Goal: Information Seeking & Learning: Understand process/instructions

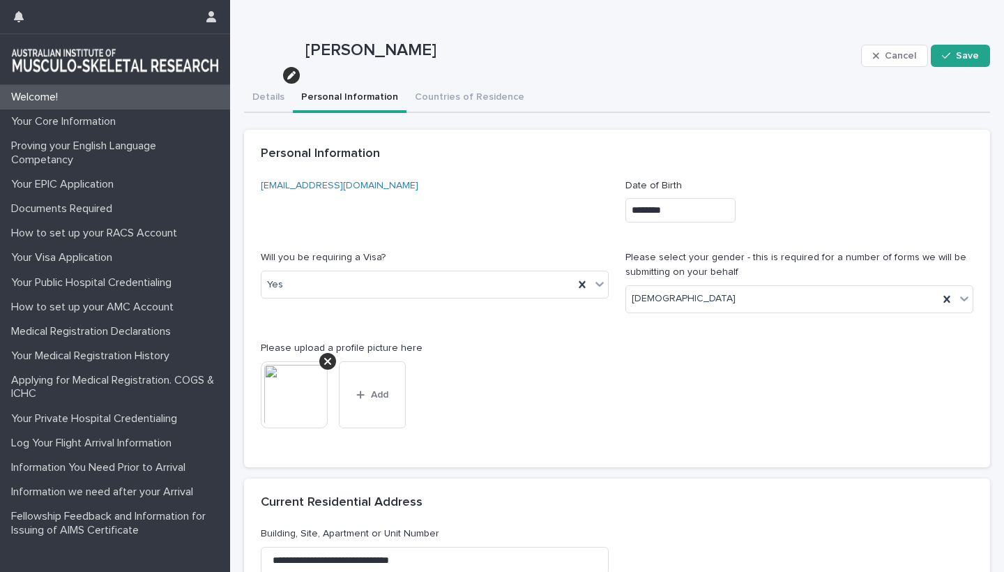
click at [360, 102] on button "Personal Information" at bounding box center [350, 98] width 114 height 29
click at [440, 91] on button "Countries of Residence" at bounding box center [469, 98] width 126 height 29
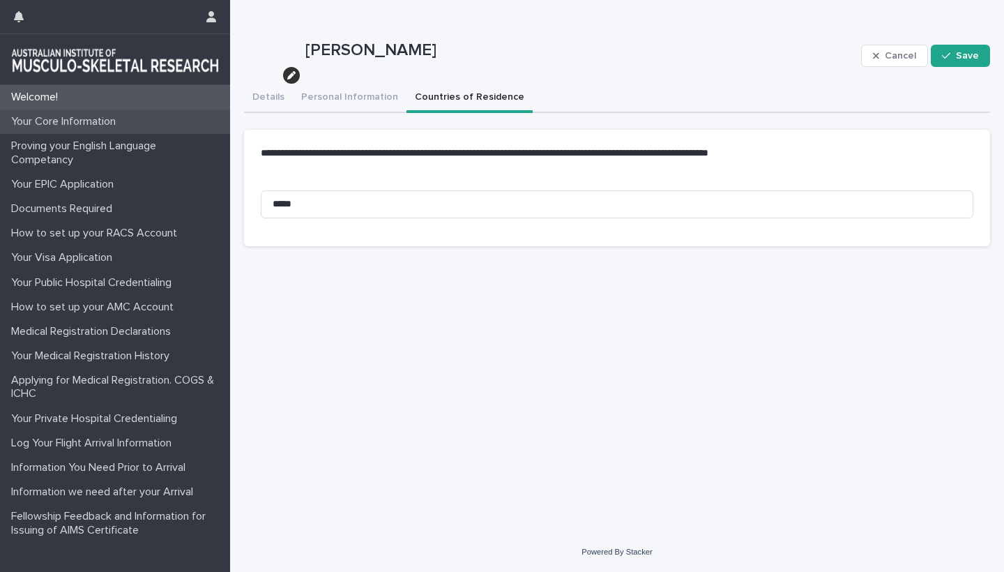
click at [72, 121] on p "Your Core Information" at bounding box center [66, 121] width 121 height 13
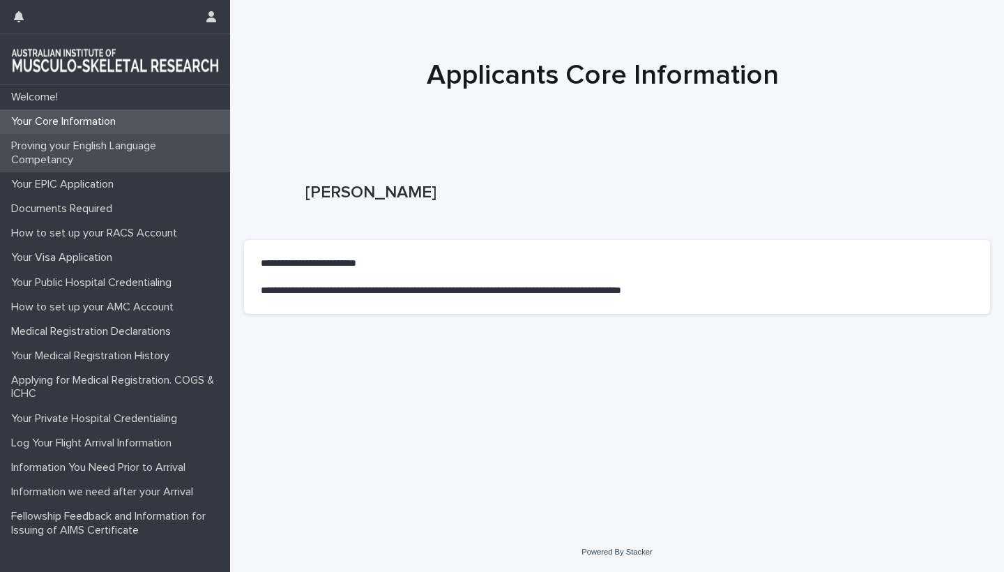
click at [44, 149] on p "Proving your English Language Competancy" at bounding box center [118, 152] width 224 height 26
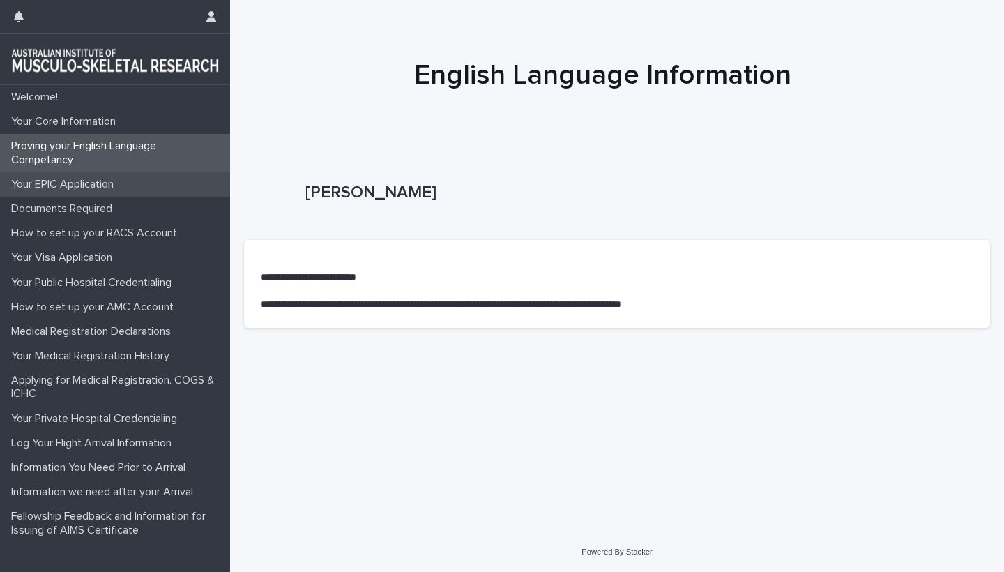
click at [75, 185] on p "Your EPIC Application" at bounding box center [65, 184] width 119 height 13
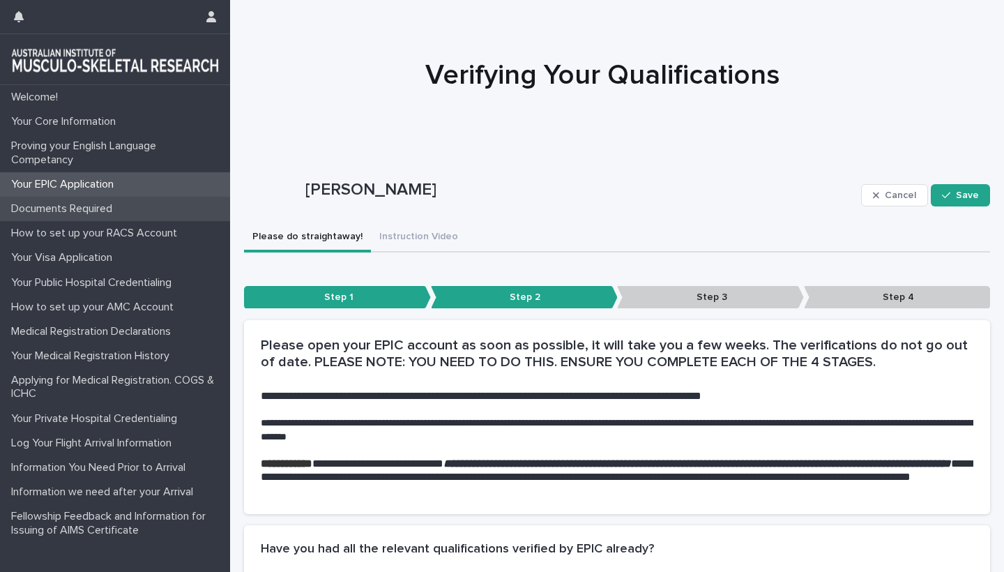
click at [72, 212] on p "Documents Required" at bounding box center [65, 208] width 118 height 13
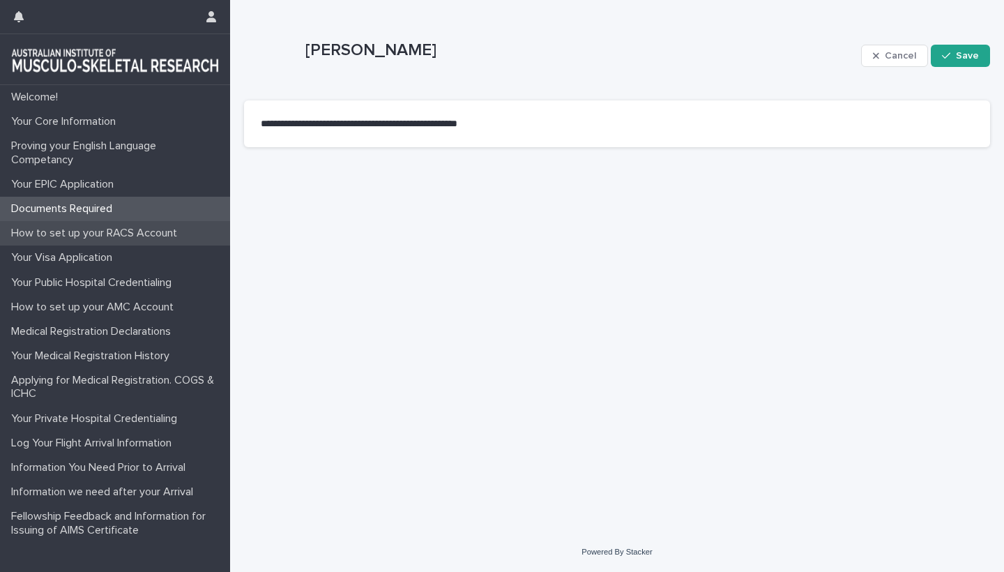
click at [78, 229] on p "How to set up your RACS Account" at bounding box center [97, 233] width 183 height 13
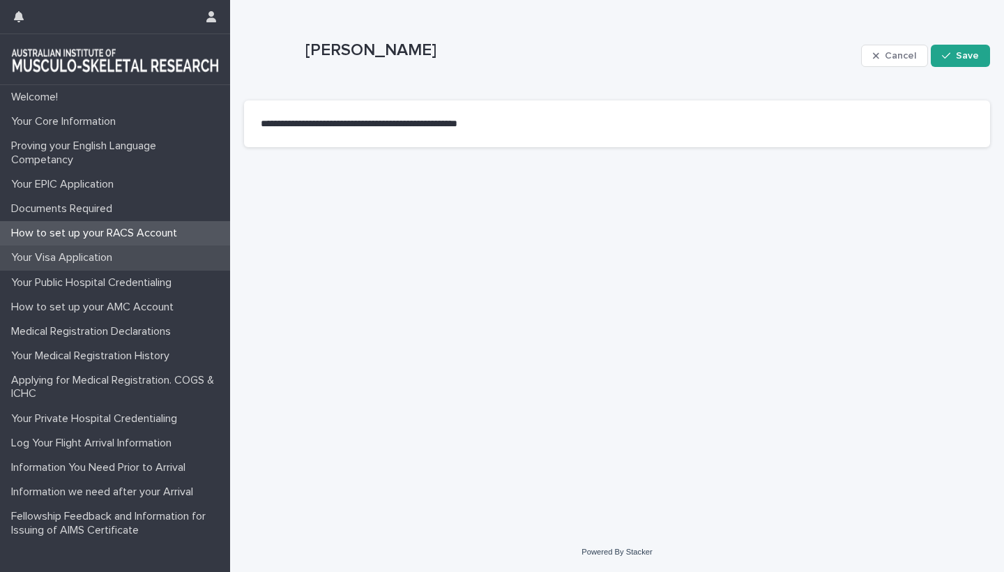
click at [84, 258] on p "Your Visa Application" at bounding box center [65, 257] width 118 height 13
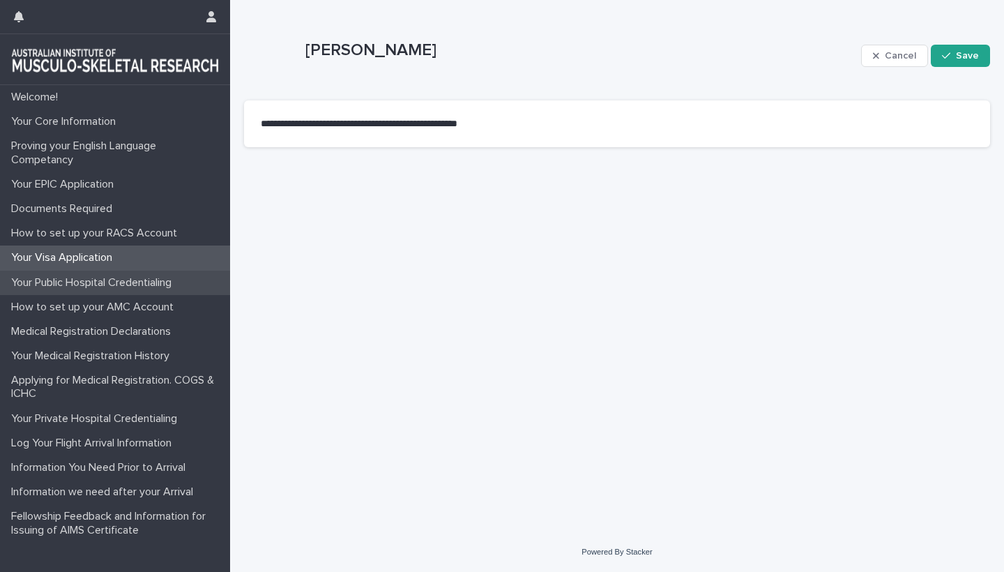
click at [89, 279] on p "Your Public Hospital Credentialing" at bounding box center [94, 282] width 177 height 13
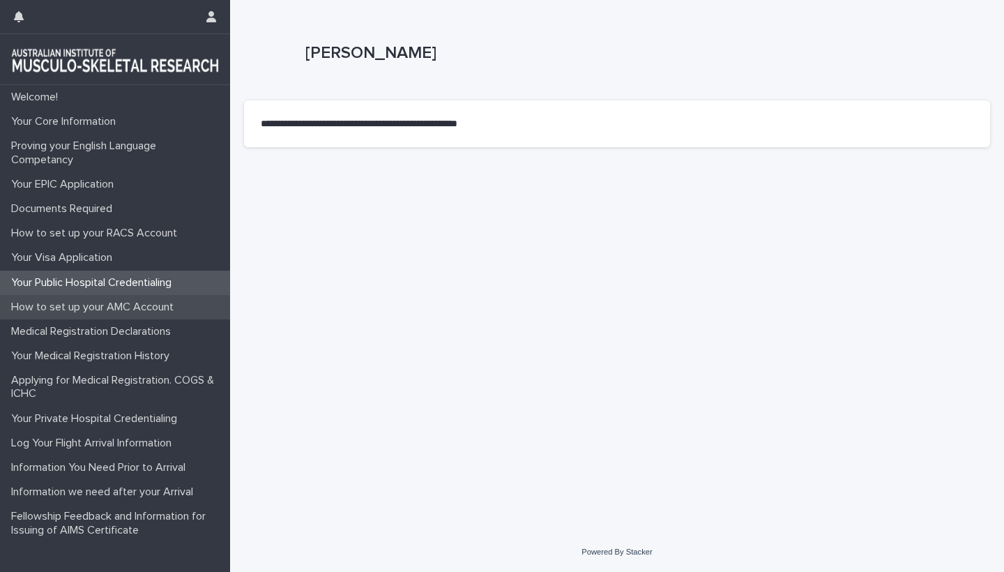
click at [93, 307] on p "How to set up your AMC Account" at bounding box center [95, 306] width 179 height 13
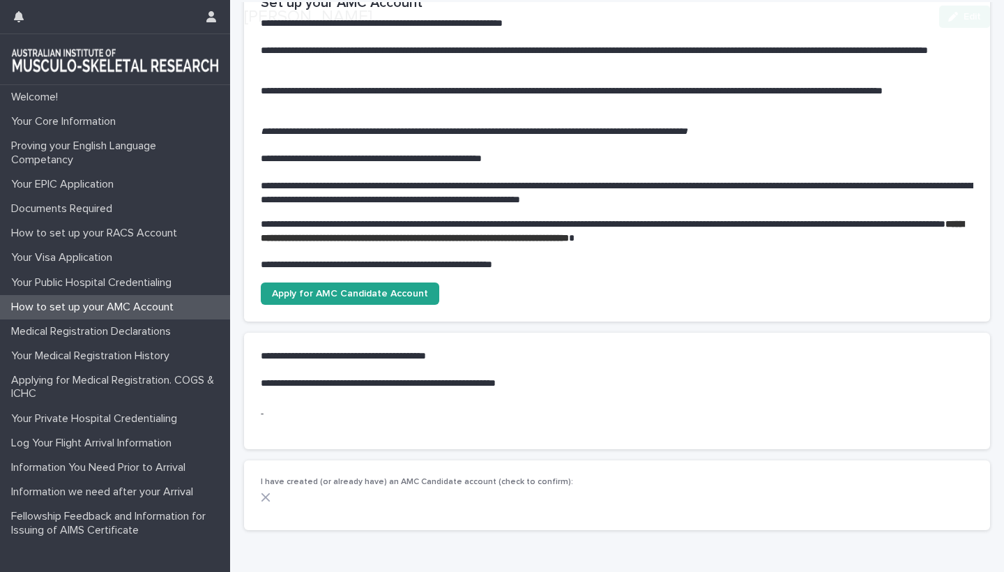
scroll to position [155, 0]
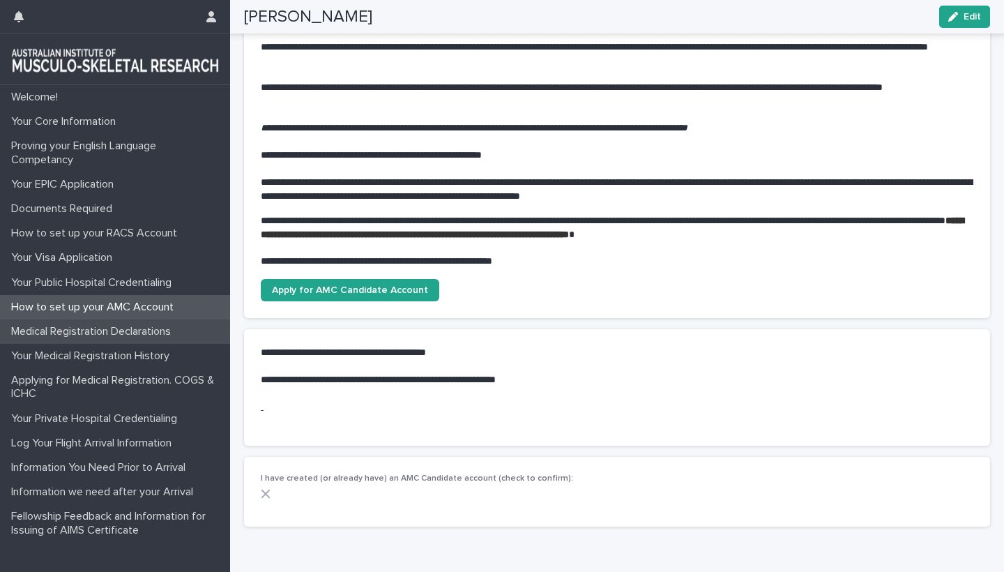
click at [95, 332] on p "Medical Registration Declarations" at bounding box center [94, 331] width 176 height 13
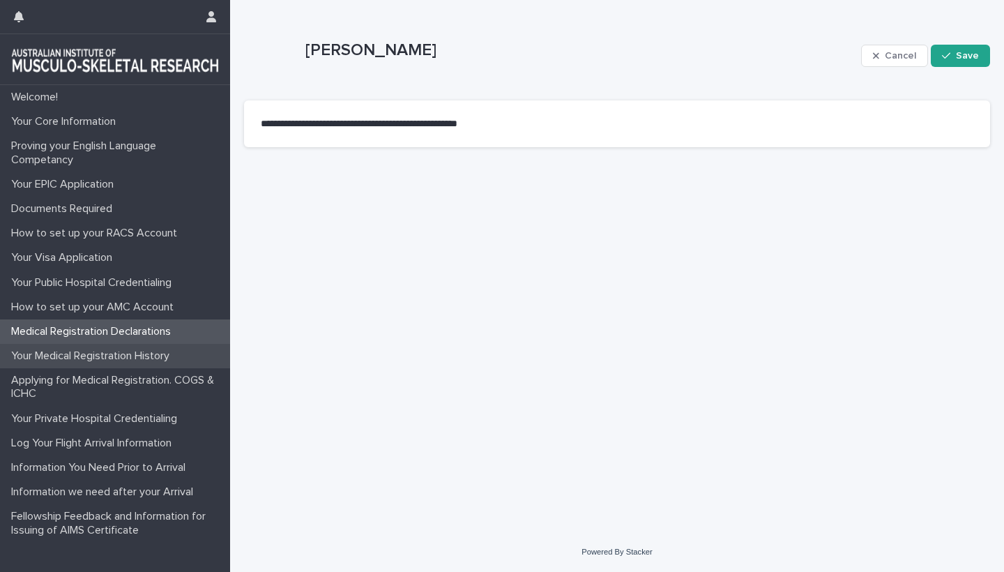
click at [100, 351] on p "Your Medical Registration History" at bounding box center [93, 355] width 175 height 13
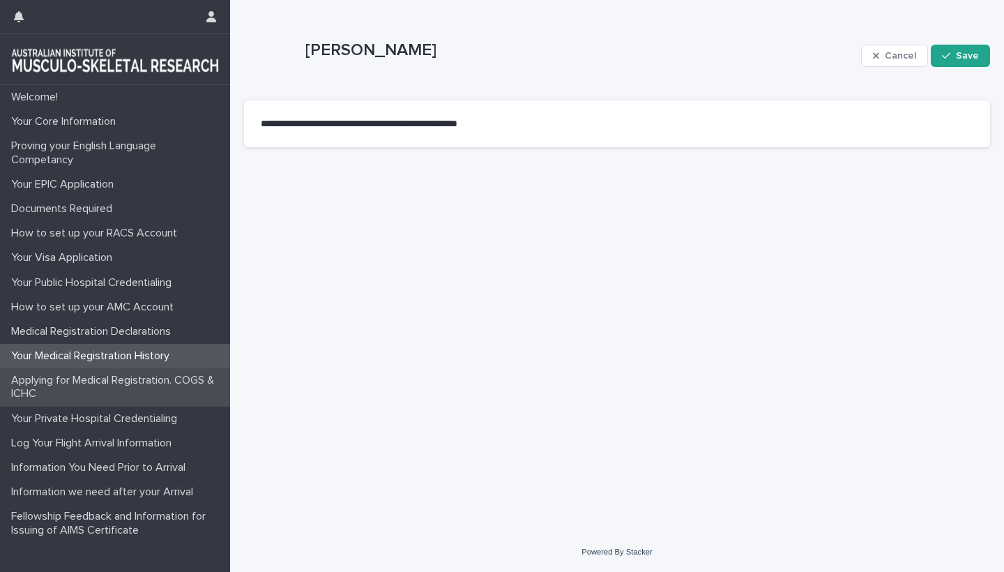
click at [107, 378] on p "Applying for Medical Registration. COGS & ICHC" at bounding box center [118, 387] width 224 height 26
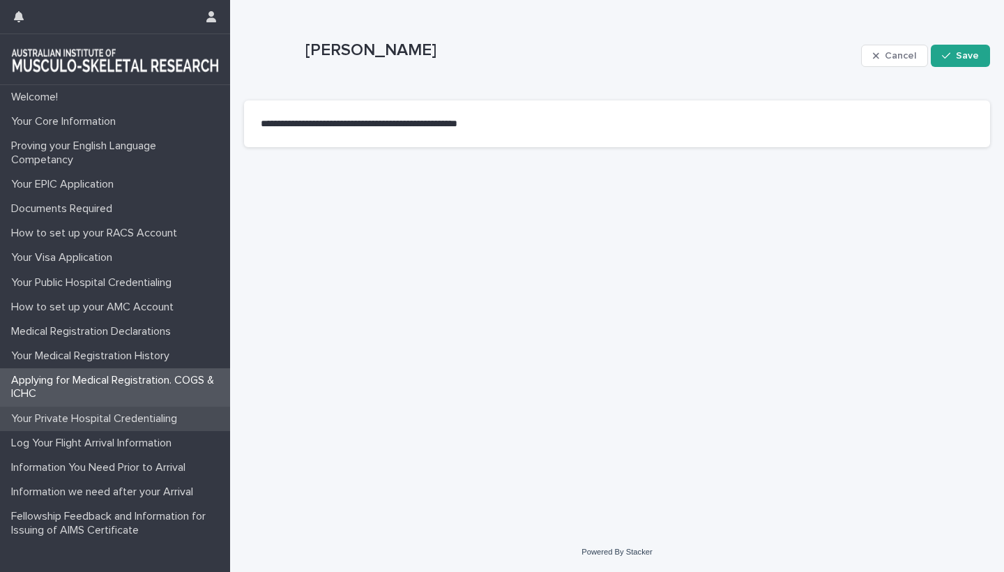
click at [114, 409] on div "Your Private Hospital Credentialing" at bounding box center [115, 418] width 230 height 24
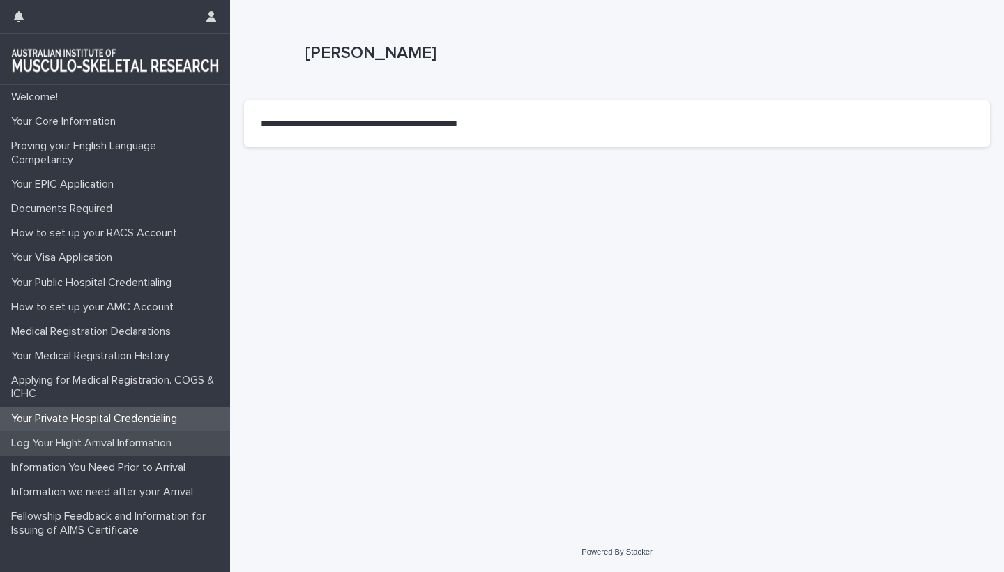
click at [123, 438] on p "Log Your Flight Arrival Information" at bounding box center [94, 442] width 177 height 13
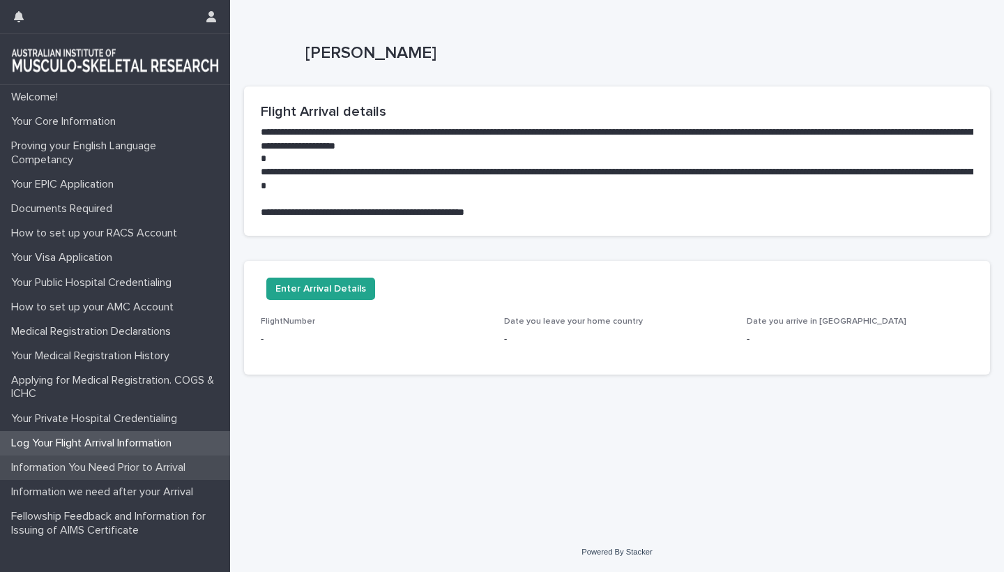
click at [111, 464] on p "Information You Need Prior to Arrival" at bounding box center [101, 467] width 191 height 13
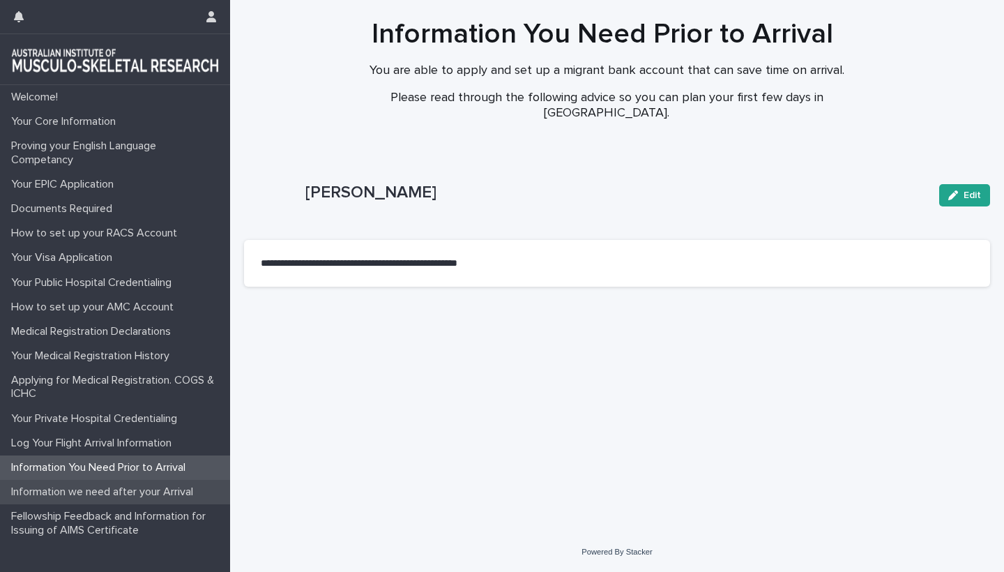
click at [117, 488] on p "Information we need after your Arrival" at bounding box center [105, 491] width 199 height 13
